Goal: Information Seeking & Learning: Learn about a topic

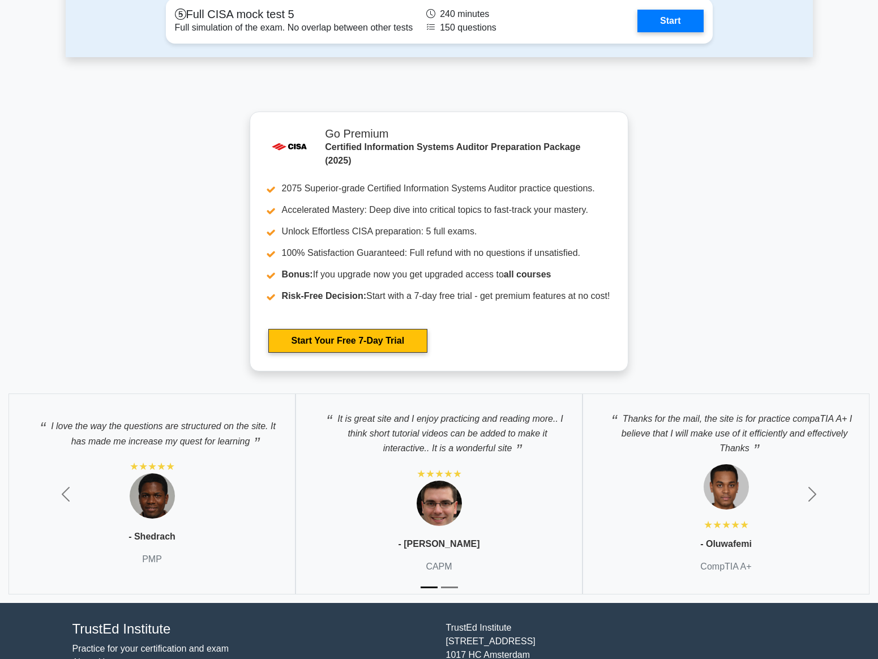
scroll to position [2004, 0]
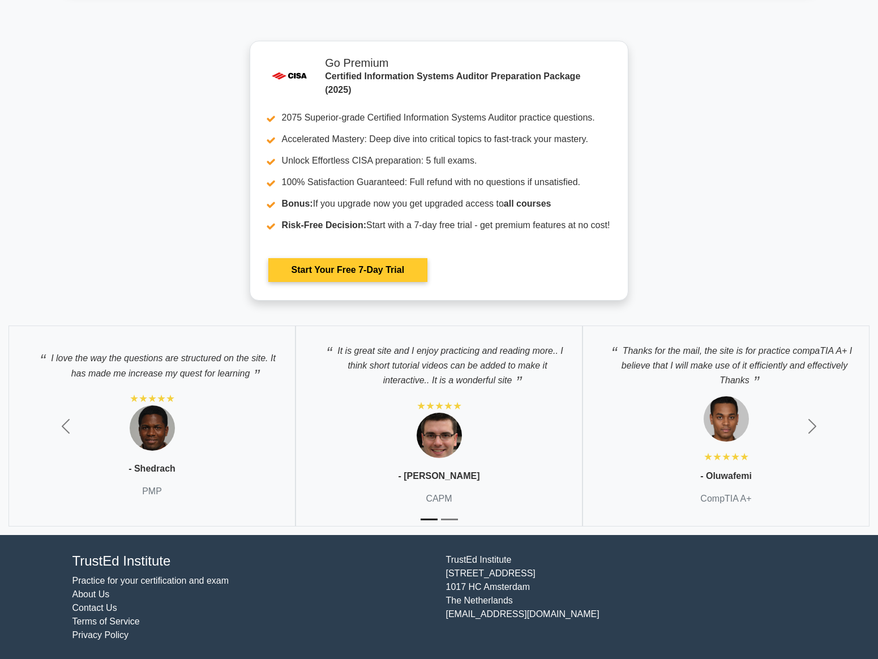
click at [427, 262] on link "Start Your Free 7-Day Trial" at bounding box center [347, 270] width 159 height 24
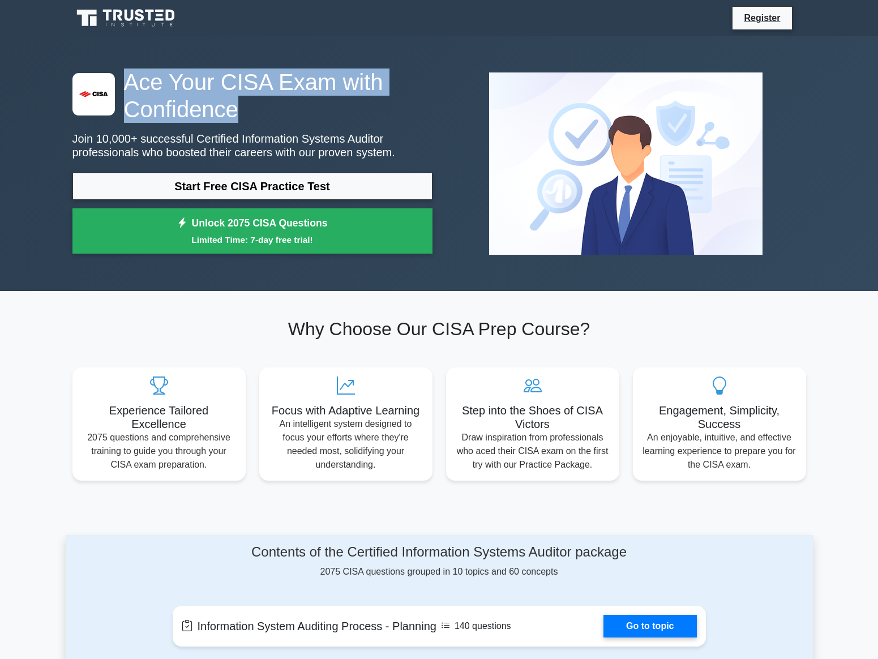
drag, startPoint x: 235, startPoint y: 110, endPoint x: 111, endPoint y: 79, distance: 127.7
click at [111, 79] on div ".st0{fill:#E31818;} Ace Your CISA Exam with Confidence Join 10,000+ successful …" at bounding box center [253, 163] width 374 height 191
click at [218, 117] on h1 "Ace Your CISA Exam with Confidence" at bounding box center [252, 95] width 360 height 54
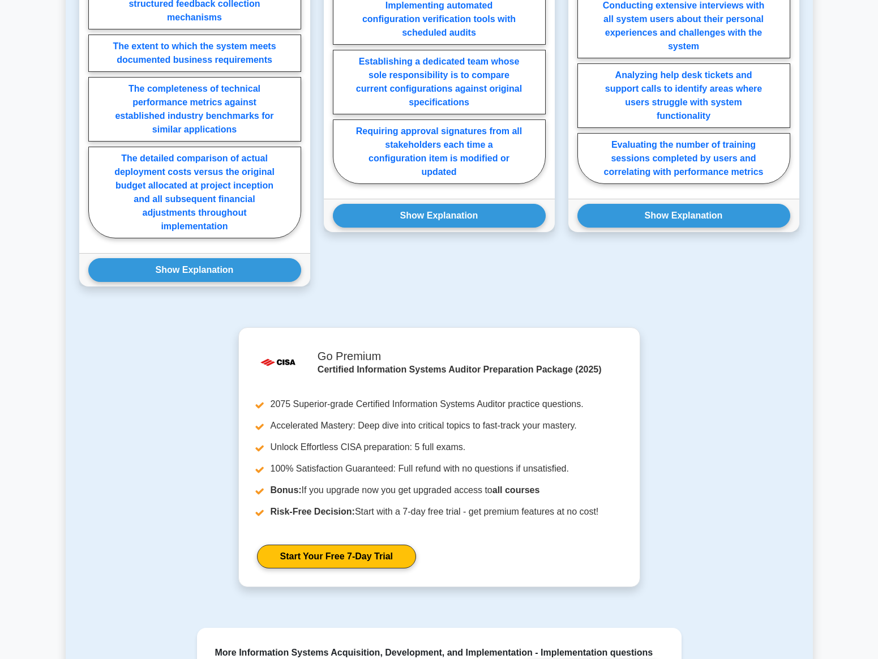
scroll to position [1071, 0]
